Goal: Transaction & Acquisition: Subscribe to service/newsletter

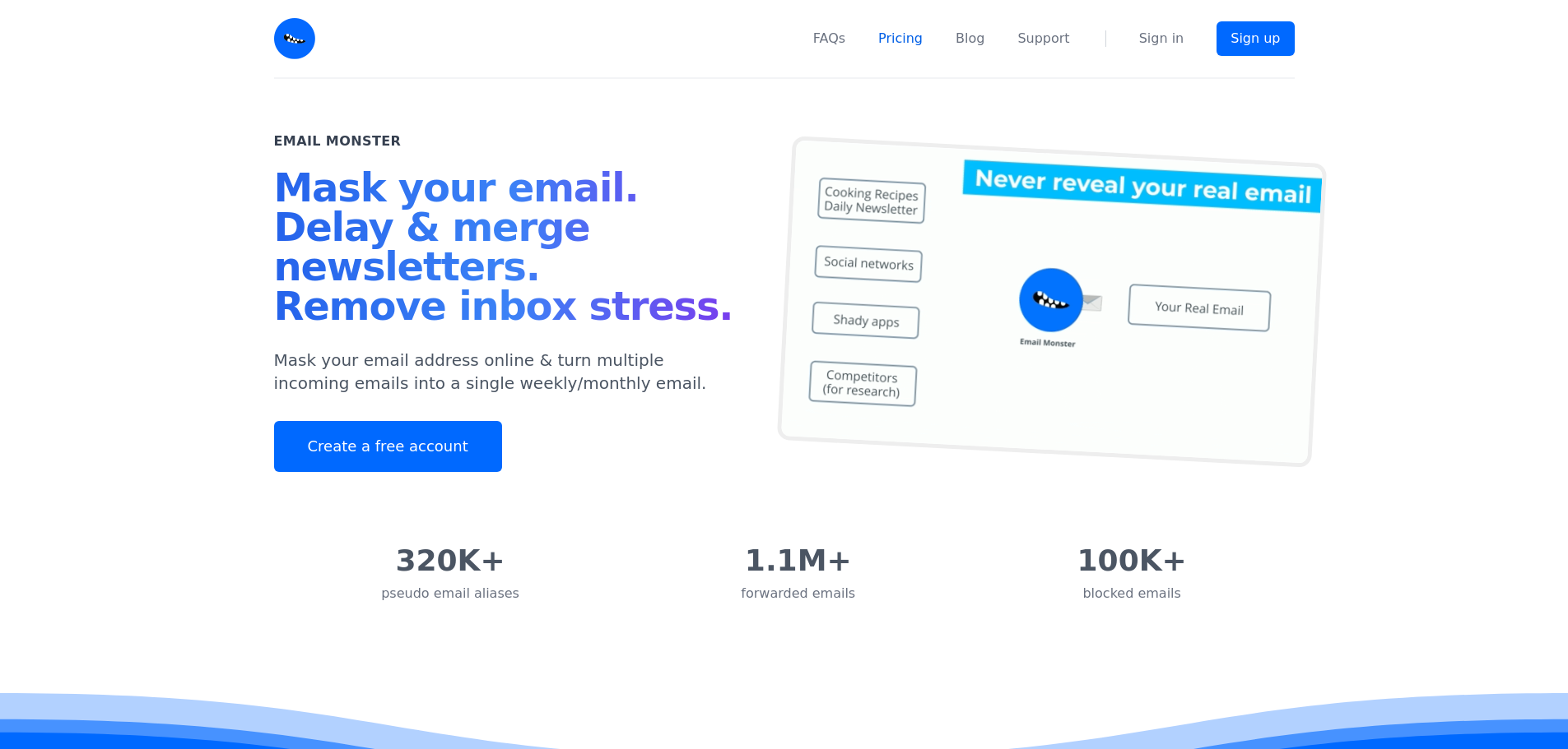
click at [902, 34] on link "Pricing" at bounding box center [901, 38] width 44 height 19
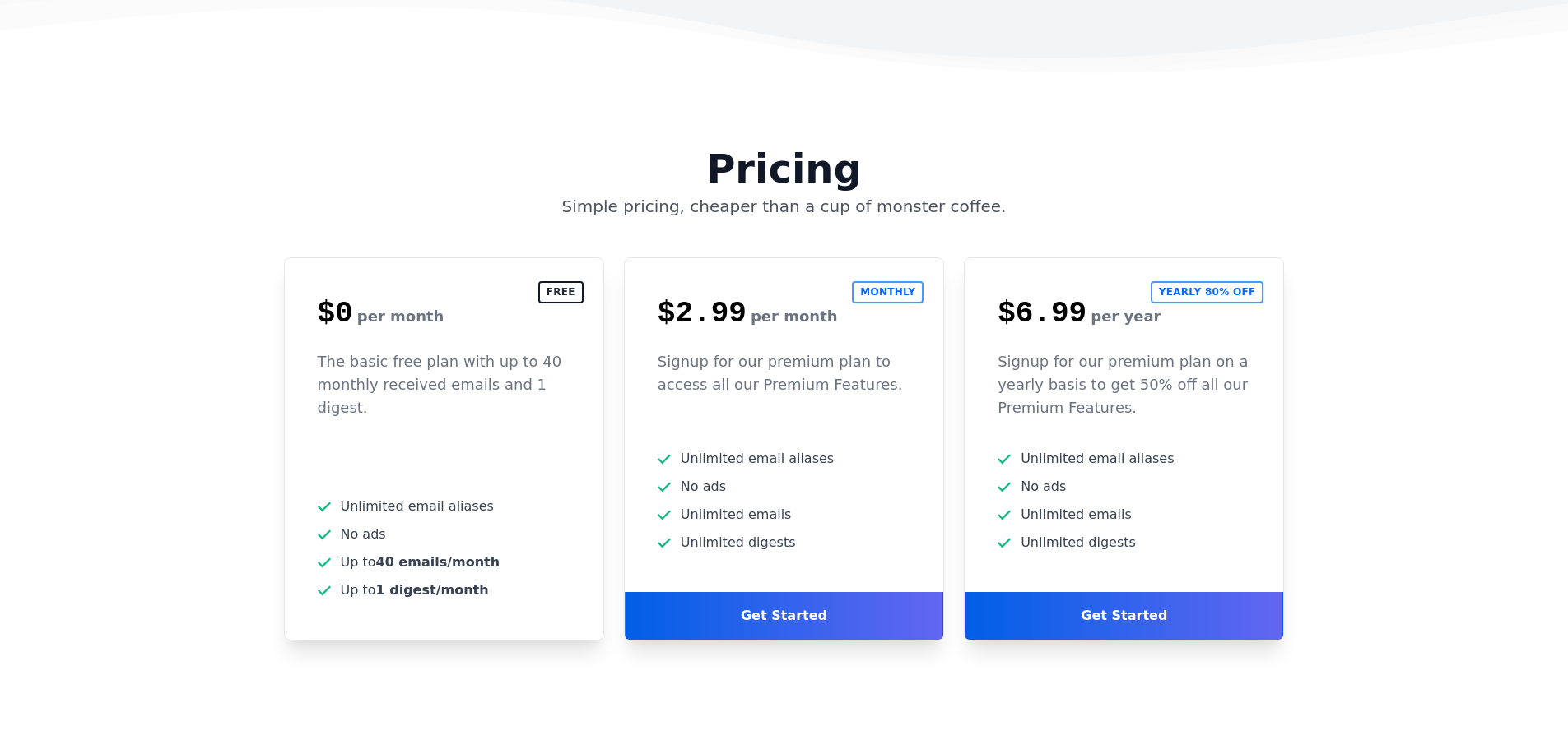
scroll to position [4168, 0]
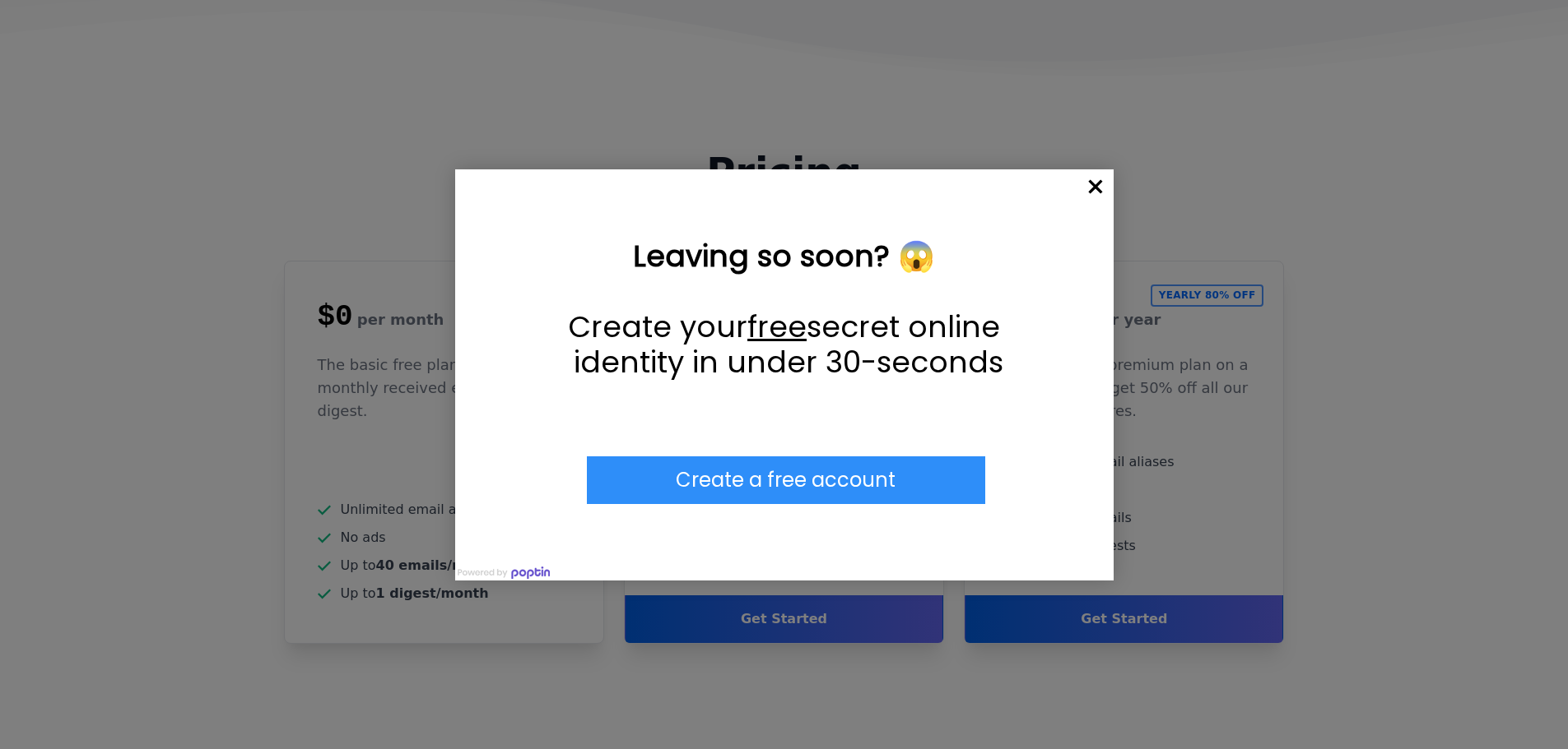
click at [1102, 188] on span "×" at bounding box center [1095, 187] width 36 height 36
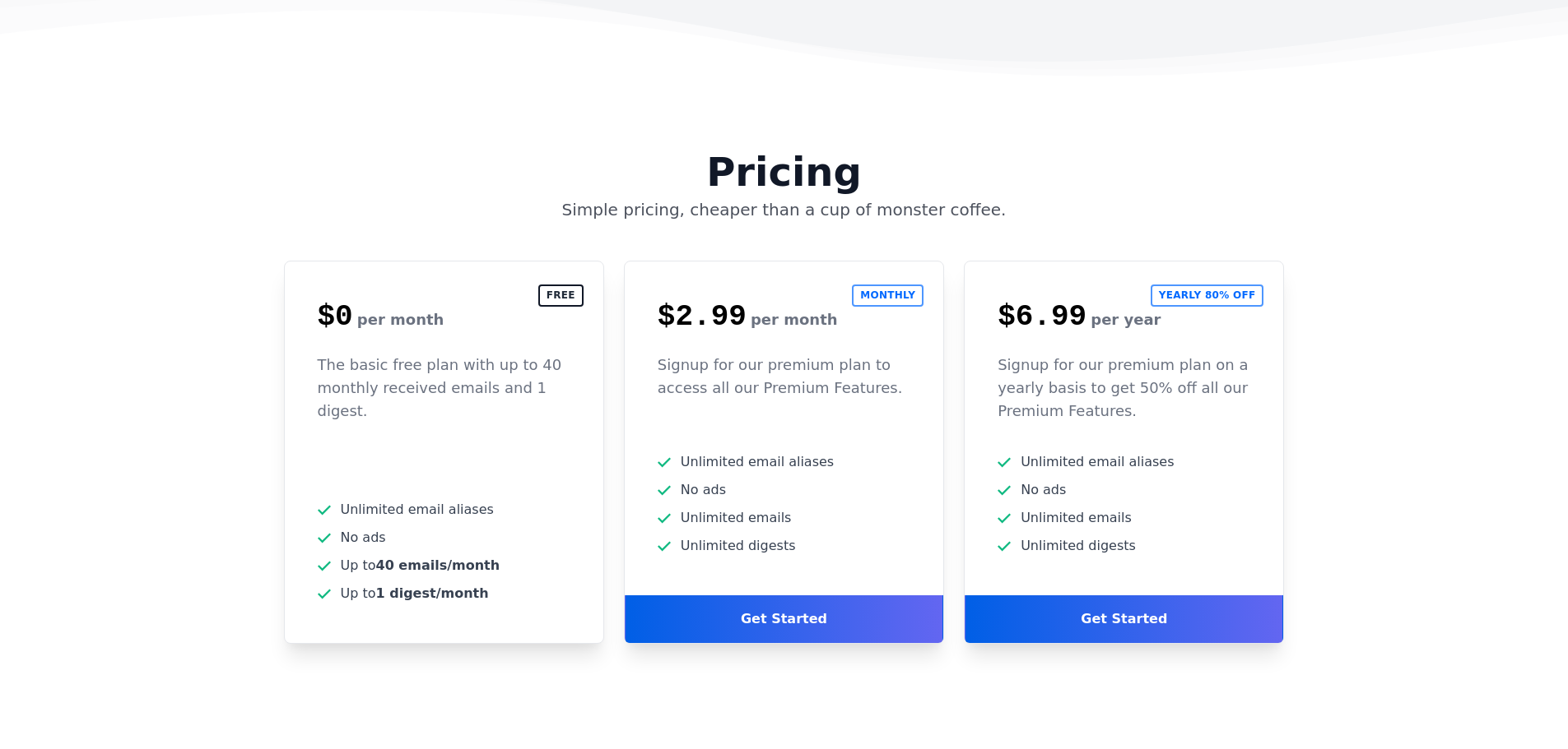
click at [425, 557] on b "40 emails/month" at bounding box center [438, 565] width 124 height 16
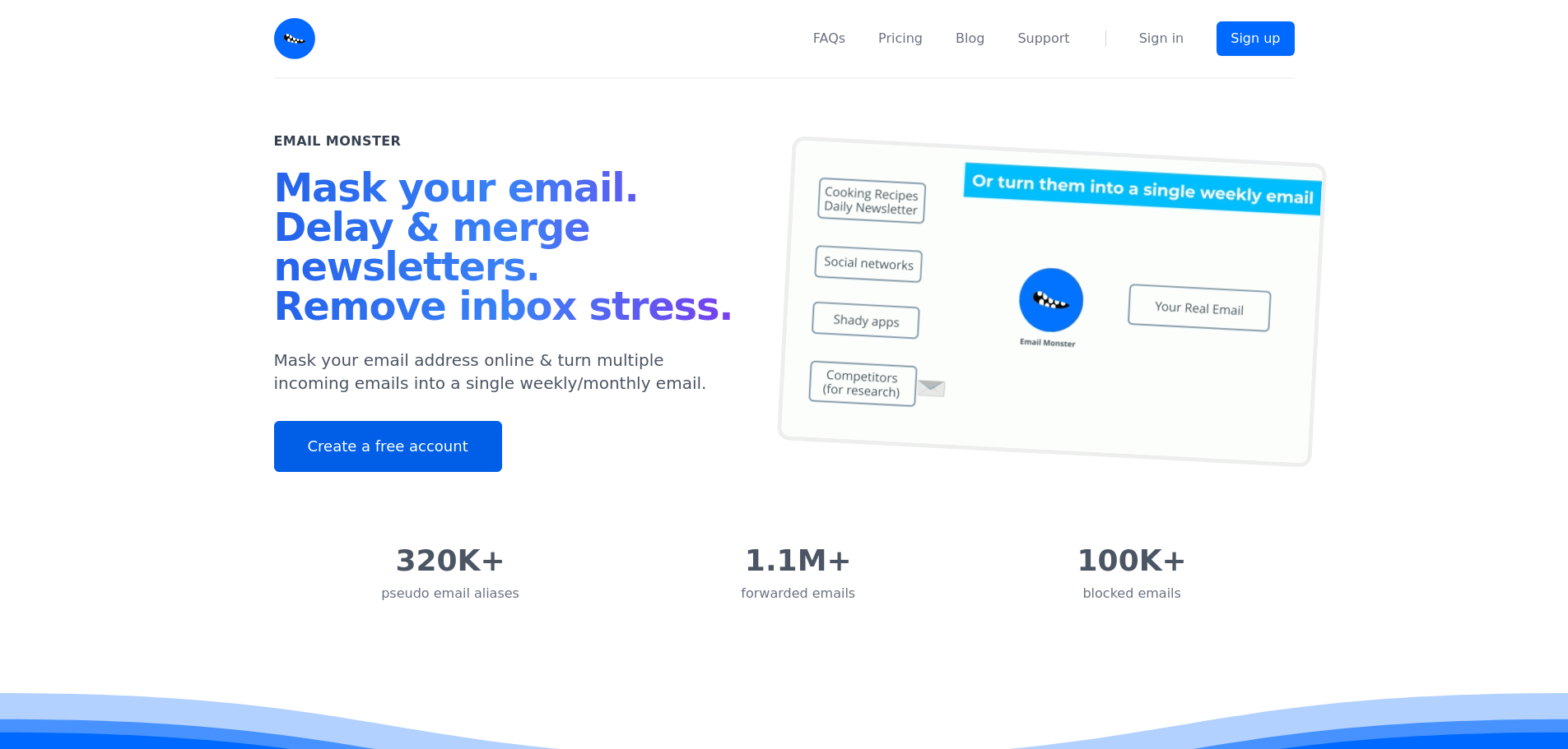
click at [428, 428] on link "Create a free account" at bounding box center [387, 446] width 228 height 51
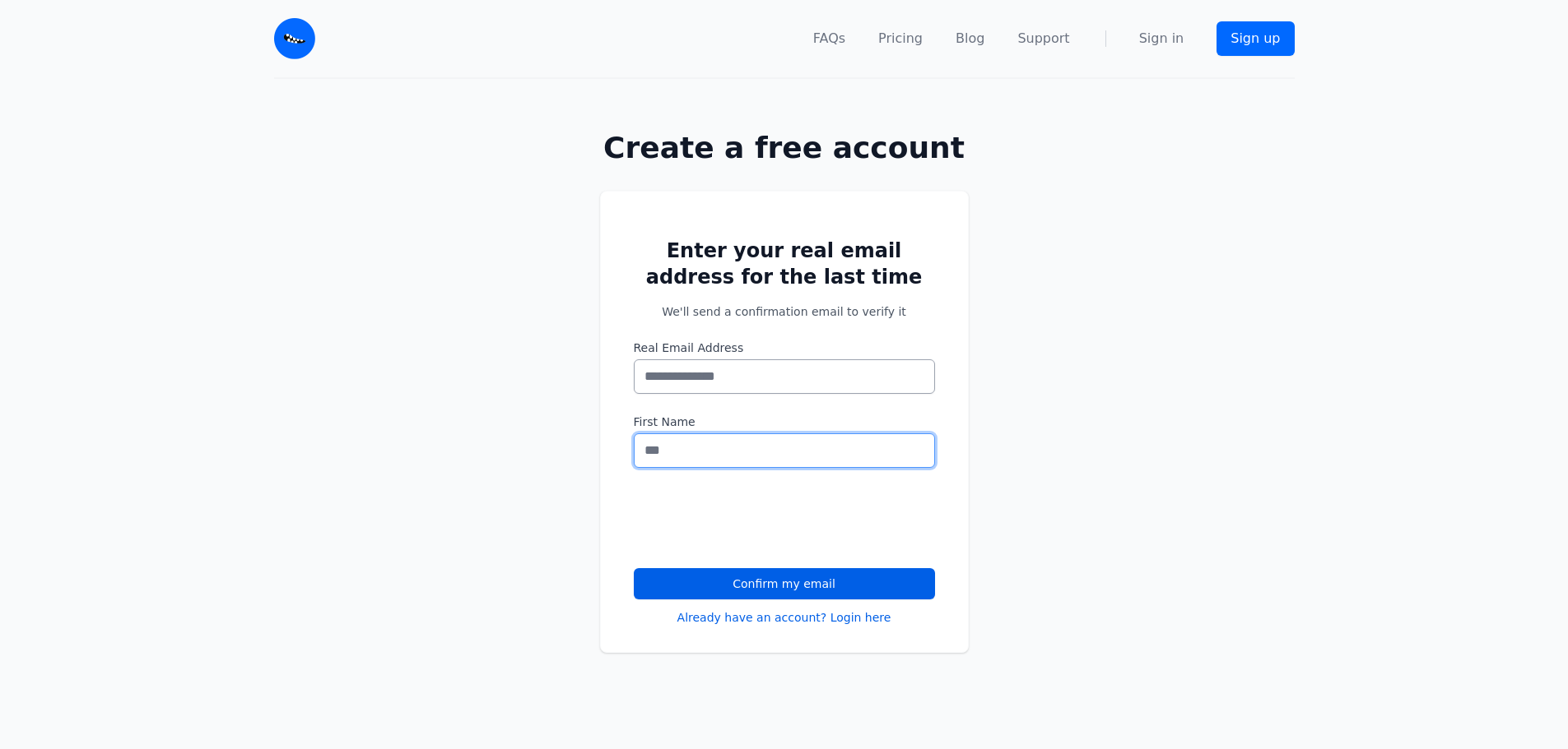
click at [735, 449] on input "First Name" at bounding box center [784, 451] width 301 height 34
